Goal: Communication & Community: Answer question/provide support

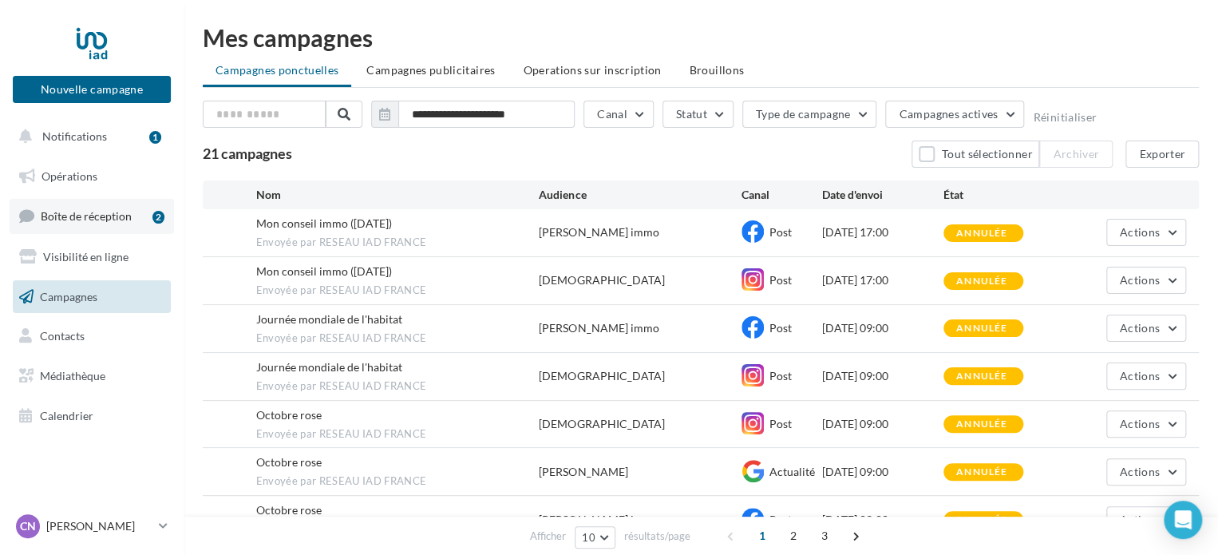
click at [105, 217] on span "Boîte de réception" at bounding box center [86, 216] width 91 height 14
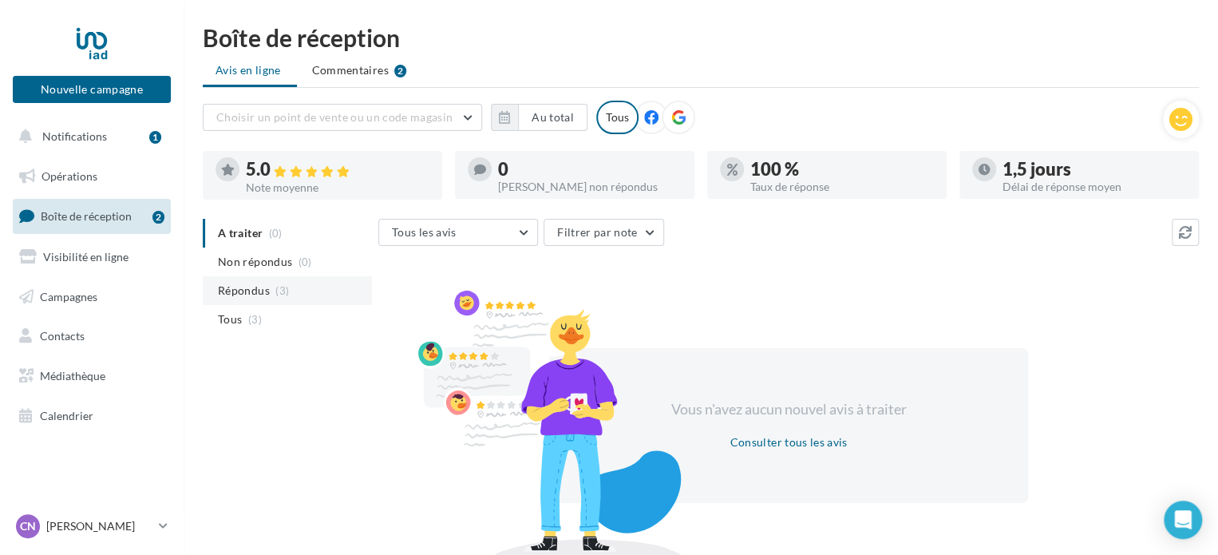
click at [235, 291] on span "Répondus" at bounding box center [244, 291] width 52 height 16
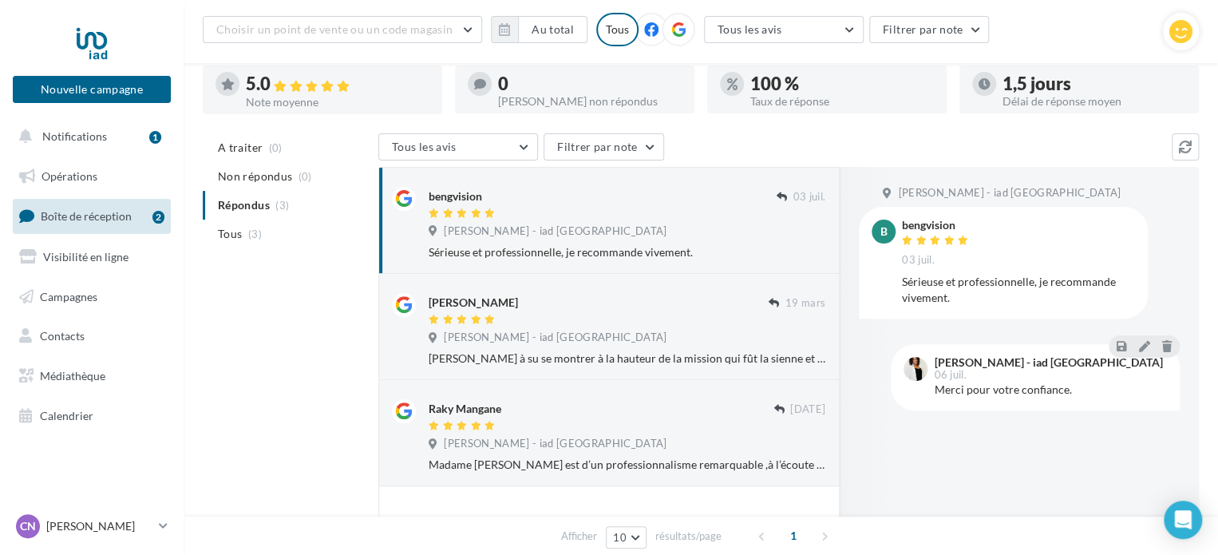
scroll to position [113, 0]
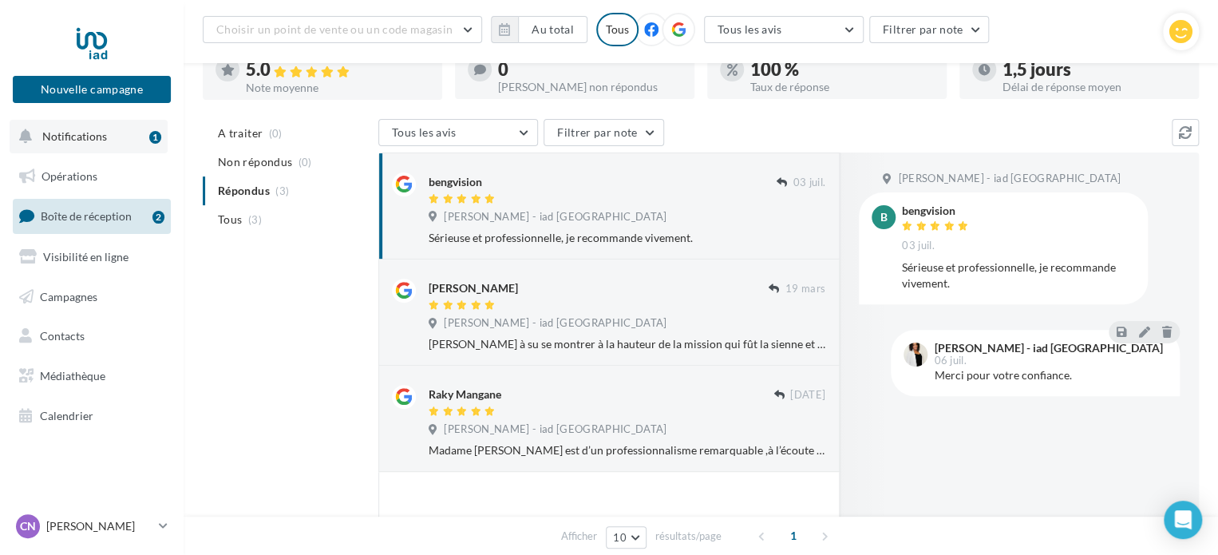
click at [116, 138] on button "Notifications 1" at bounding box center [89, 137] width 158 height 34
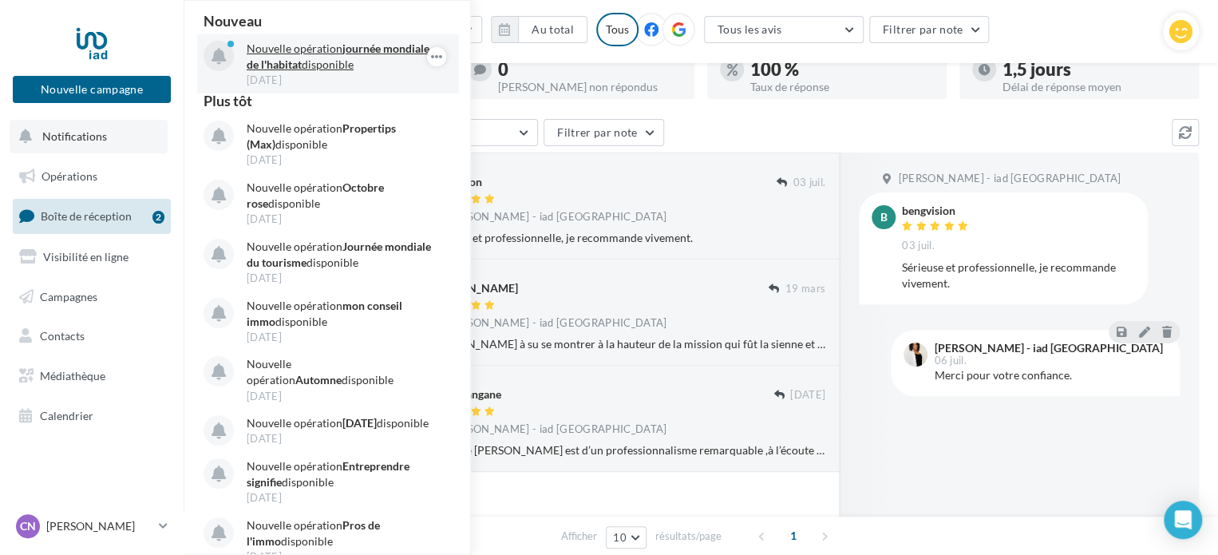
click at [313, 64] on strong "journée mondiale de l'habitat" at bounding box center [338, 57] width 183 height 30
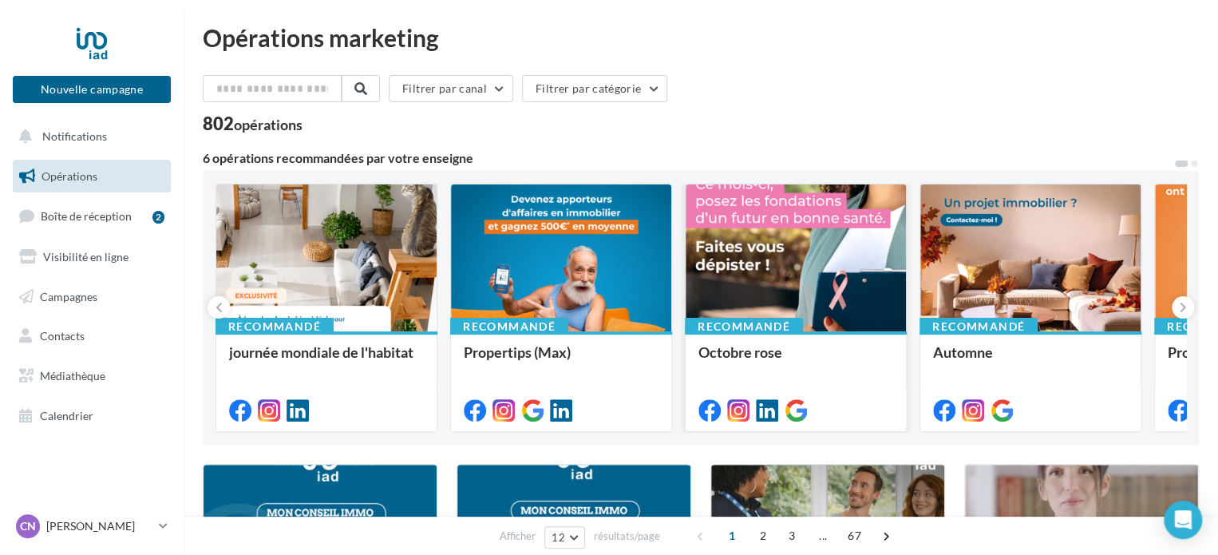
click at [755, 194] on div at bounding box center [796, 258] width 220 height 148
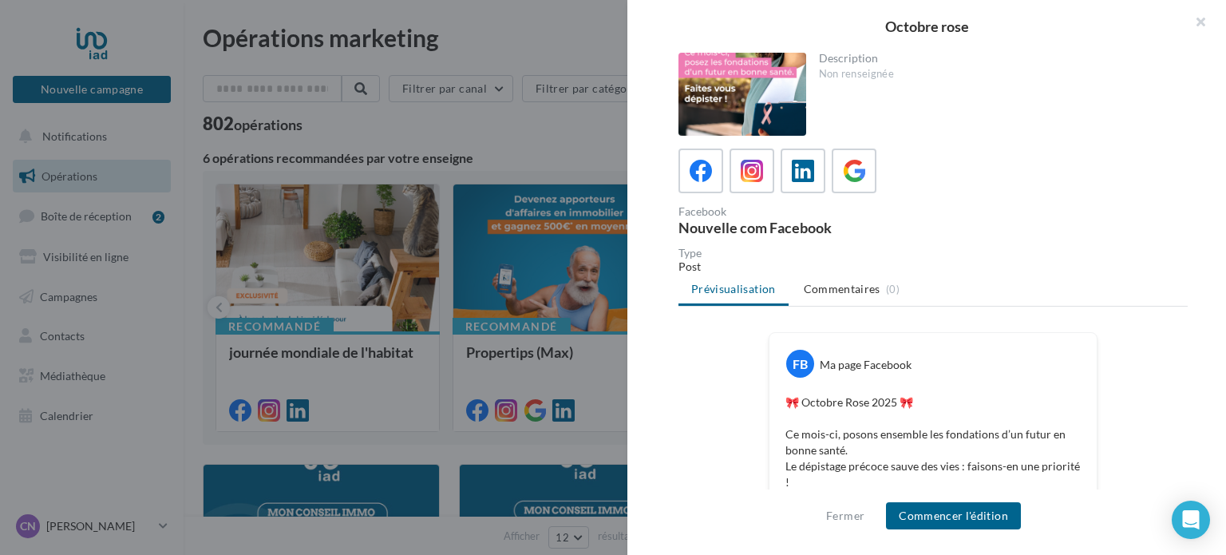
click at [67, 32] on div at bounding box center [613, 277] width 1226 height 555
